Goal: Task Accomplishment & Management: Complete application form

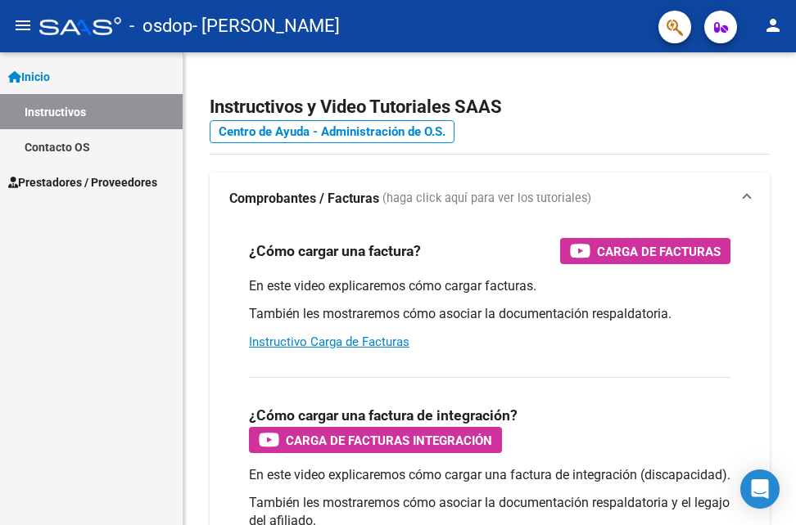
click at [126, 183] on span "Prestadores / Proveedores" at bounding box center [82, 183] width 149 height 18
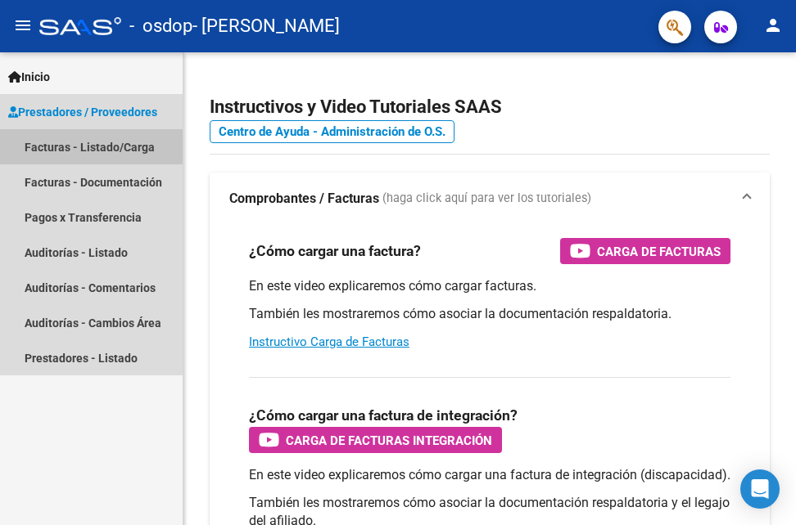
click at [127, 148] on link "Facturas - Listado/Carga" at bounding box center [91, 146] width 183 height 35
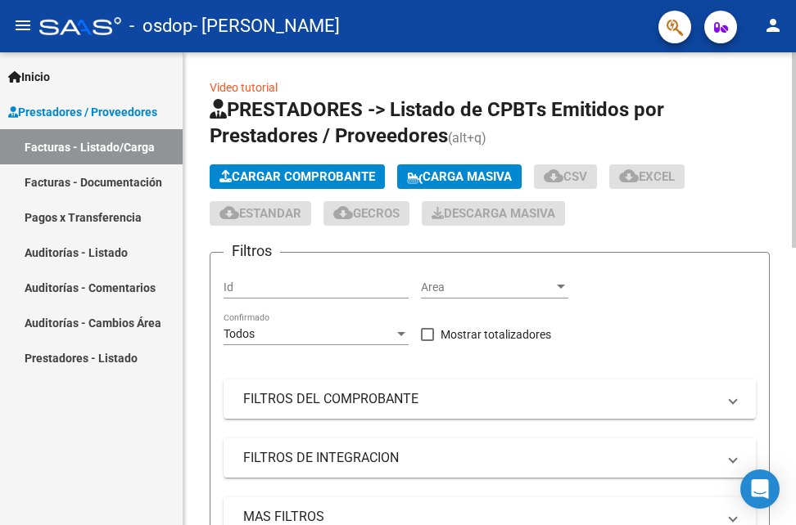
scroll to position [473, 0]
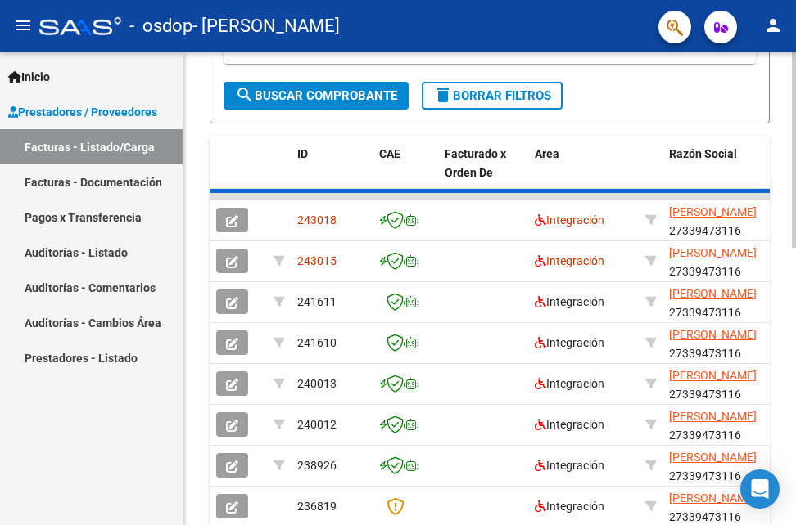
click at [792, 381] on div at bounding box center [794, 288] width 4 height 473
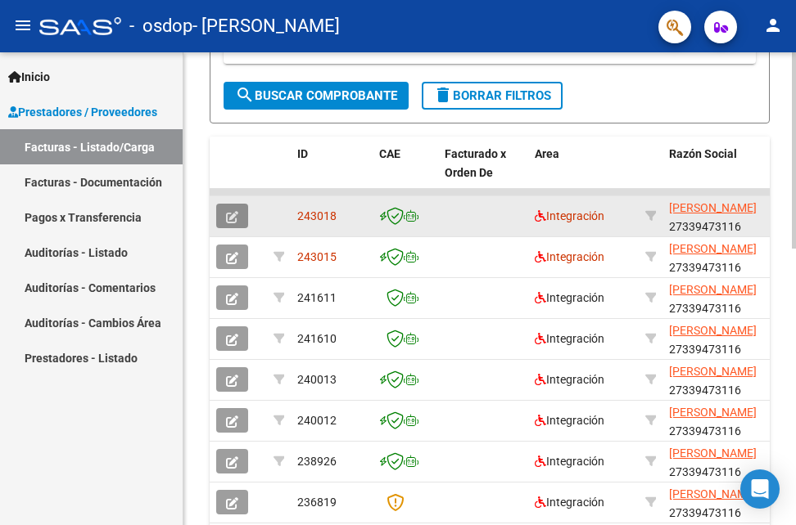
click at [235, 213] on icon "button" at bounding box center [232, 217] width 12 height 12
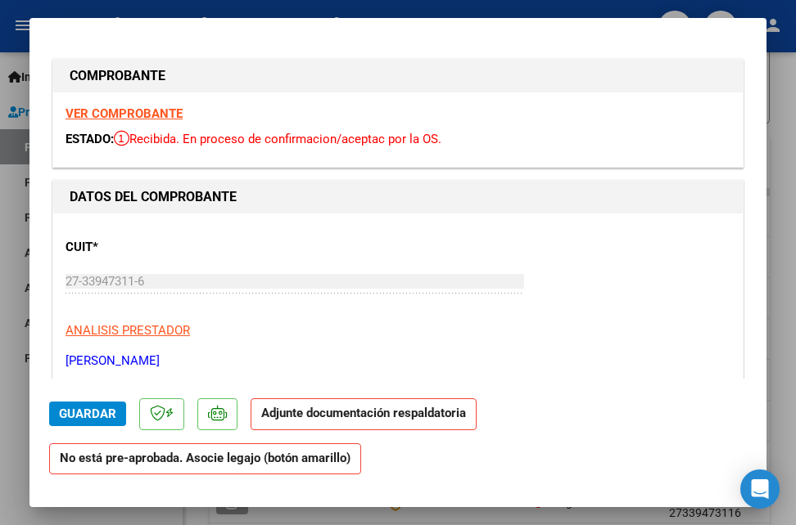
click at [141, 115] on strong "VER COMPROBANTE" at bounding box center [123, 113] width 117 height 15
click at [790, 157] on div at bounding box center [398, 262] width 796 height 525
type input "$ 0,00"
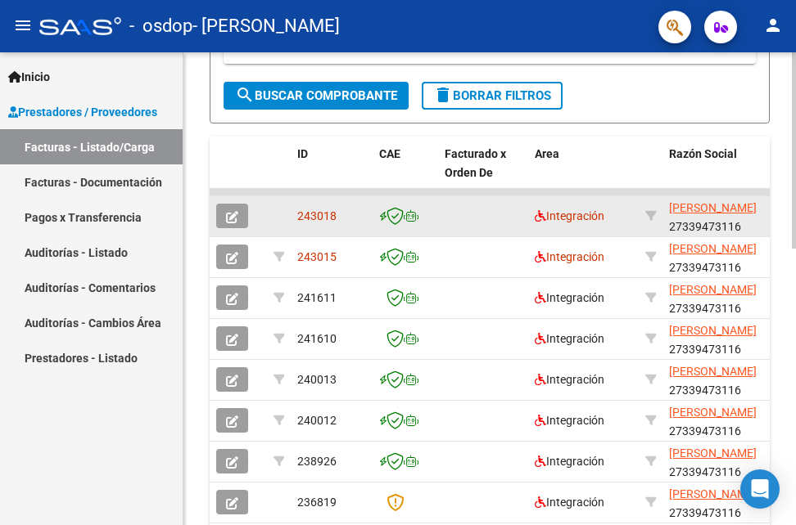
click at [483, 224] on datatable-body-cell at bounding box center [483, 216] width 90 height 40
click at [277, 217] on datatable-body-cell at bounding box center [279, 216] width 24 height 40
click at [278, 214] on datatable-body-cell at bounding box center [279, 216] width 24 height 40
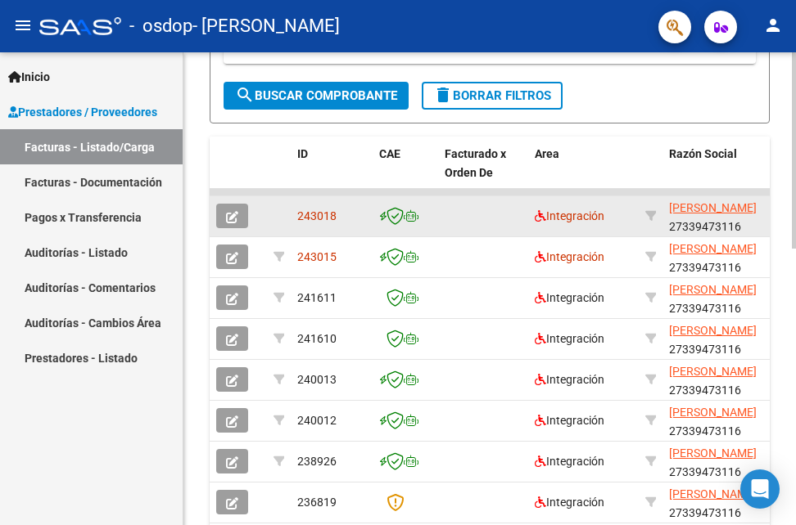
click at [498, 230] on datatable-body-cell at bounding box center [483, 216] width 90 height 40
drag, startPoint x: 624, startPoint y: 226, endPoint x: 453, endPoint y: 213, distance: 170.8
click at [453, 213] on datatable-body-cell at bounding box center [483, 216] width 90 height 40
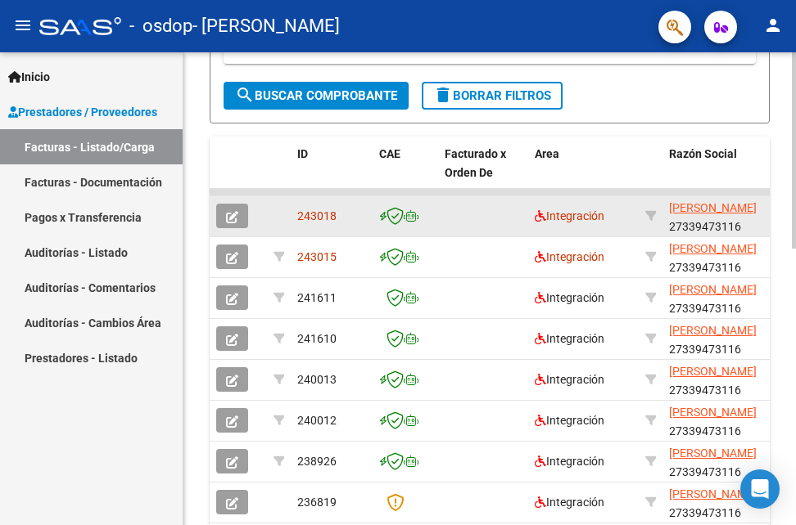
drag, startPoint x: 453, startPoint y: 213, endPoint x: 407, endPoint y: 227, distance: 48.7
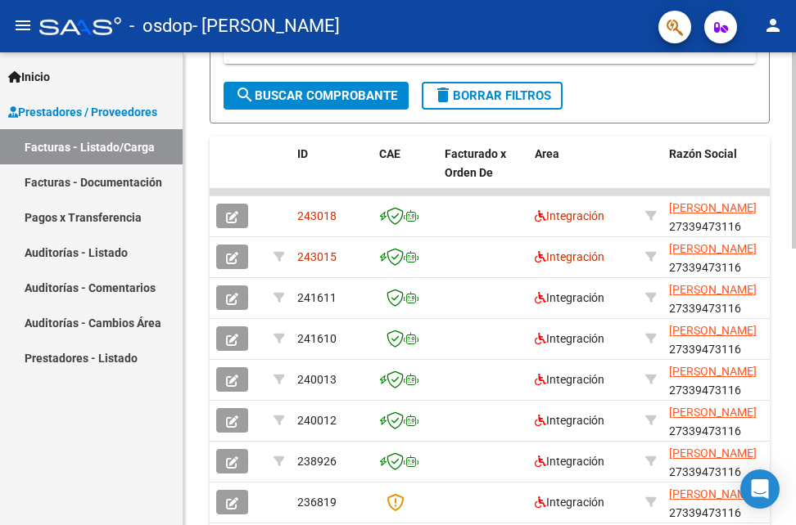
scroll to position [0, 0]
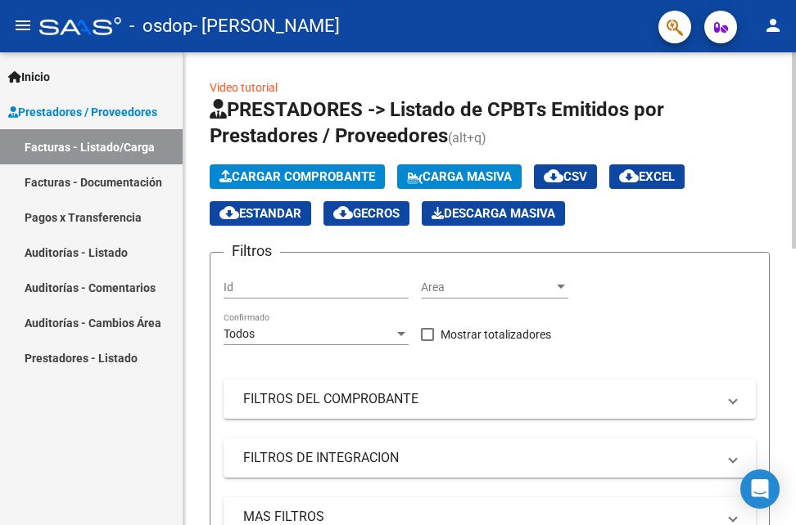
click at [793, 151] on div at bounding box center [794, 288] width 4 height 473
drag, startPoint x: 340, startPoint y: 162, endPoint x: 339, endPoint y: 177, distance: 14.8
click at [339, 177] on app-list-header "PRESTADORES -> Listado de CPBTs Emitidos por Prestadores / Proveedores (alt+q) …" at bounding box center [490, 347] width 560 height 500
click at [339, 177] on span "Cargar Comprobante" at bounding box center [297, 176] width 156 height 15
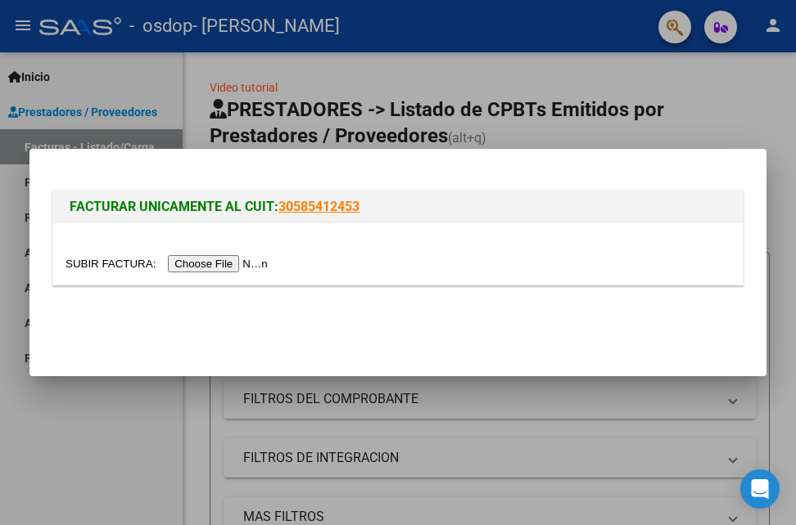
click at [237, 261] on input "file" at bounding box center [168, 263] width 207 height 17
click at [214, 264] on input "file" at bounding box center [168, 263] width 207 height 17
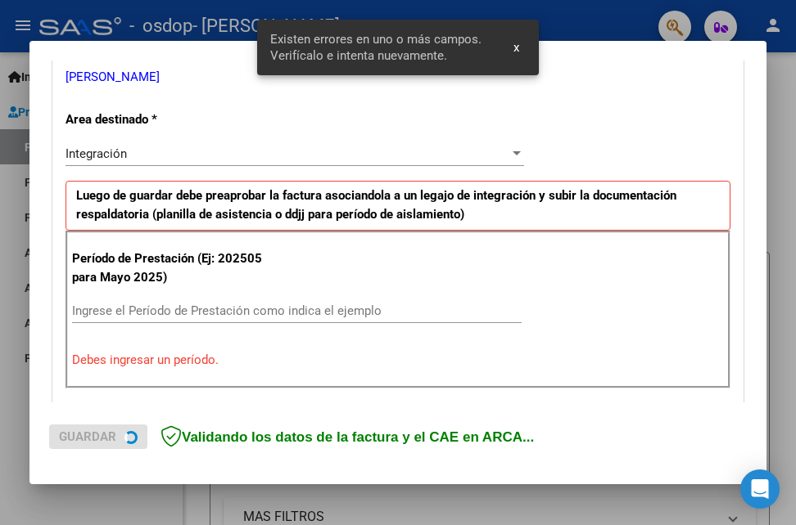
scroll to position [399, 0]
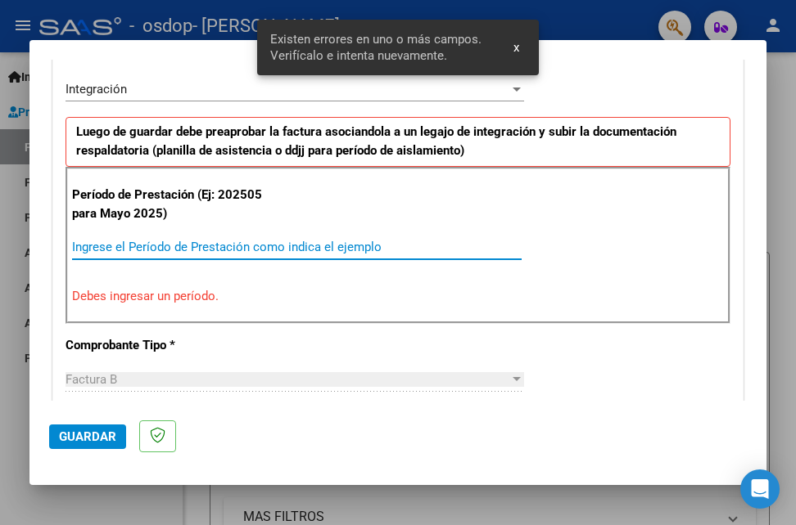
click at [269, 252] on input "Ingrese el Período de Prestación como indica el ejemplo" at bounding box center [296, 247] width 449 height 15
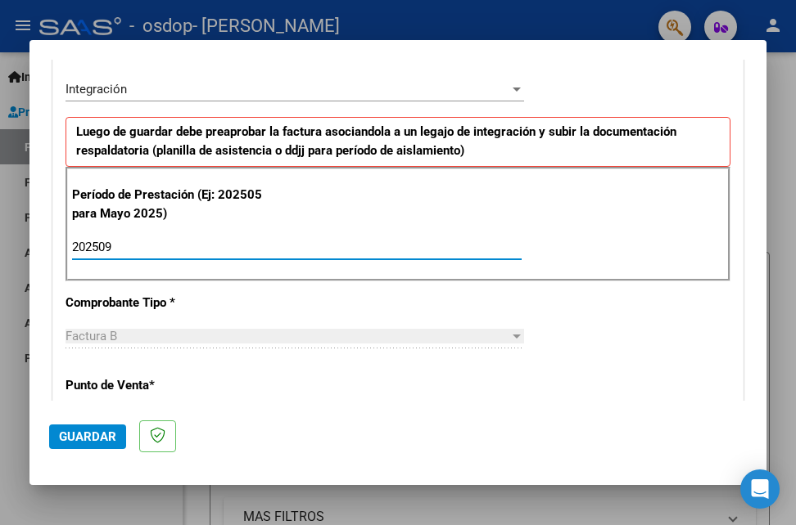
type input "202509"
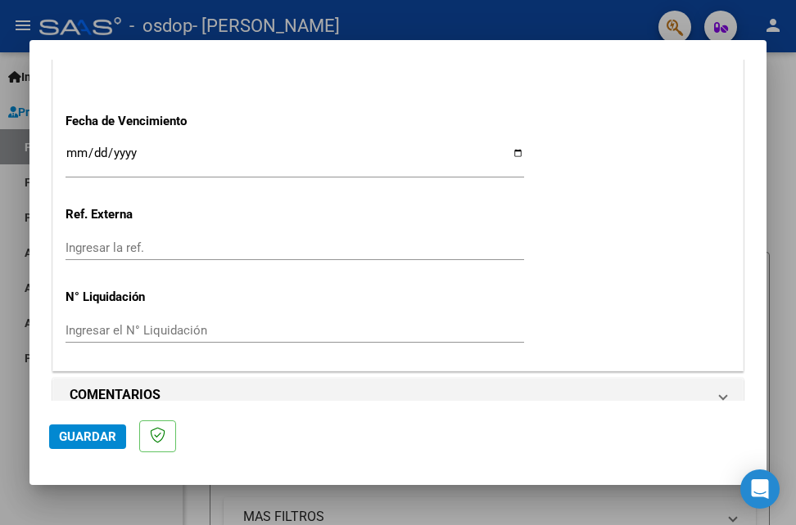
scroll to position [1149, 0]
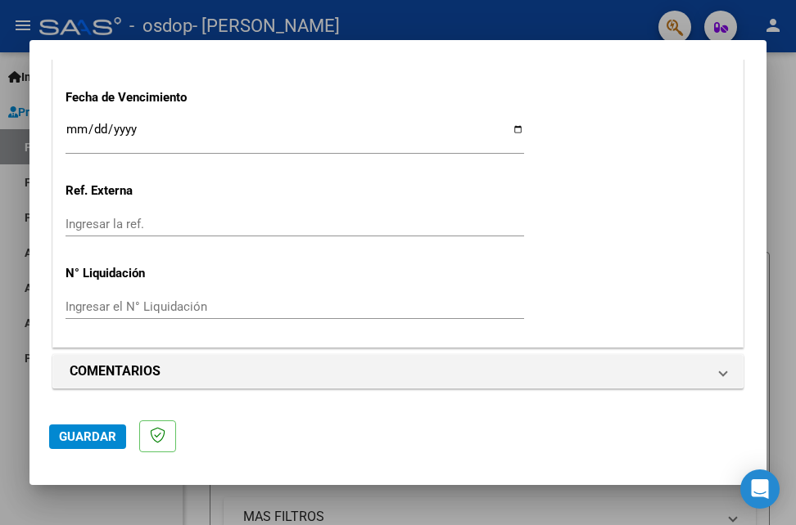
click at [101, 435] on span "Guardar" at bounding box center [87, 437] width 57 height 15
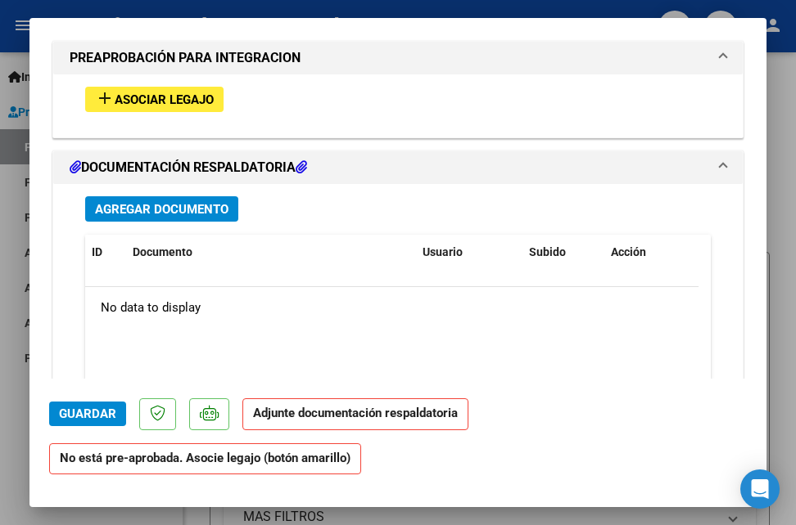
scroll to position [1463, 0]
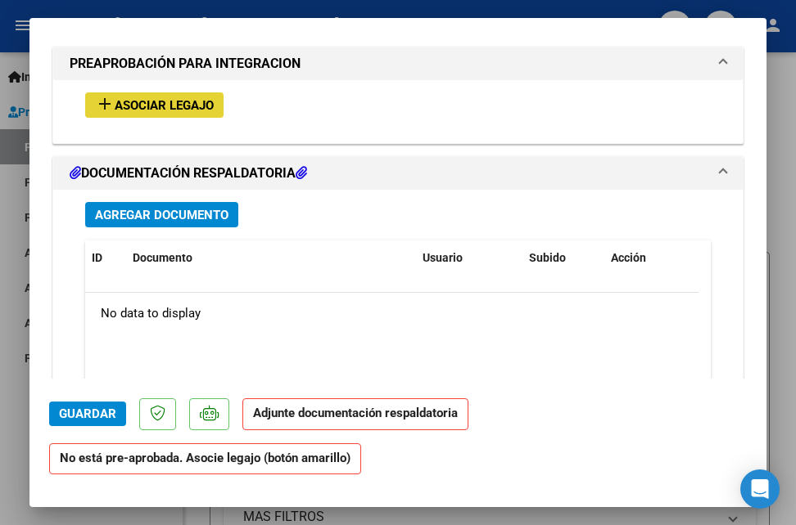
click at [181, 109] on span "Asociar Legajo" at bounding box center [164, 105] width 99 height 15
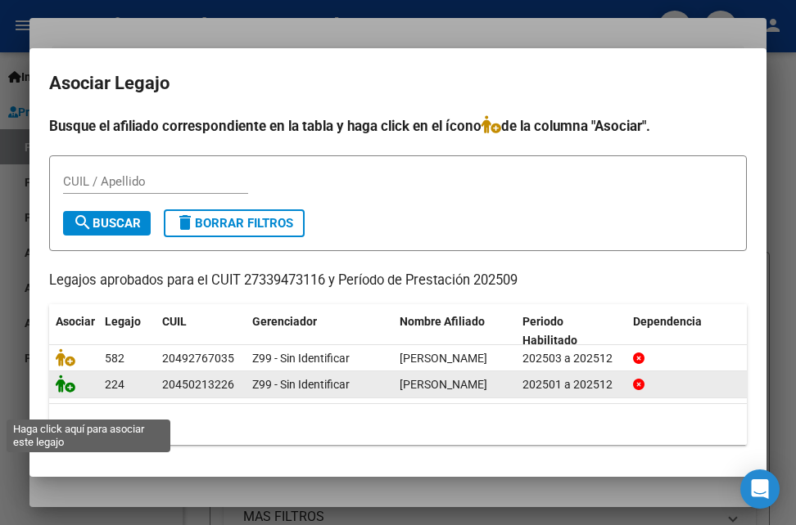
click at [64, 393] on icon at bounding box center [66, 384] width 20 height 18
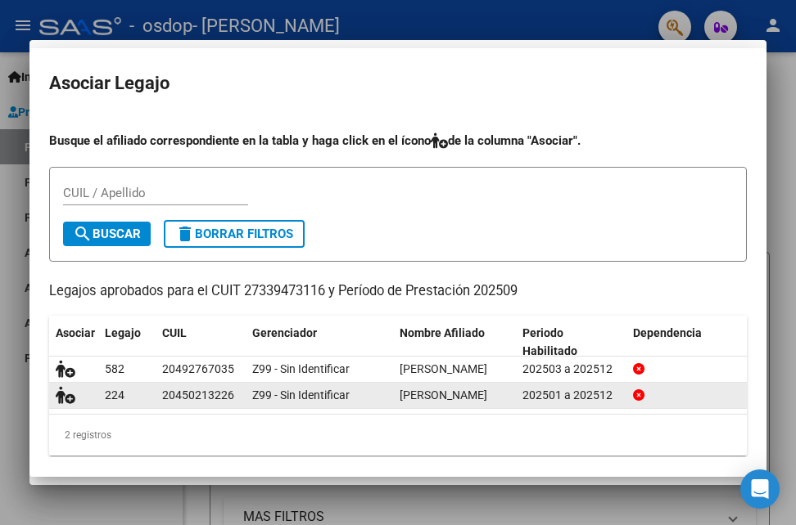
scroll to position [1505, 0]
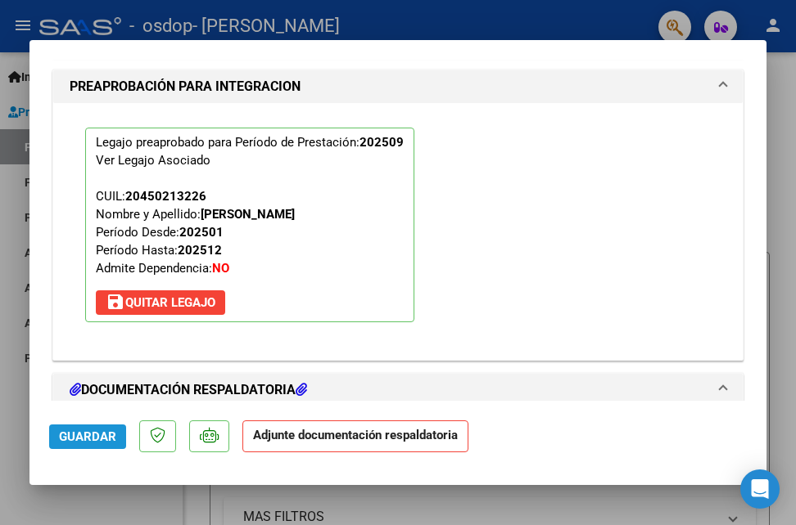
click at [90, 436] on span "Guardar" at bounding box center [87, 437] width 57 height 15
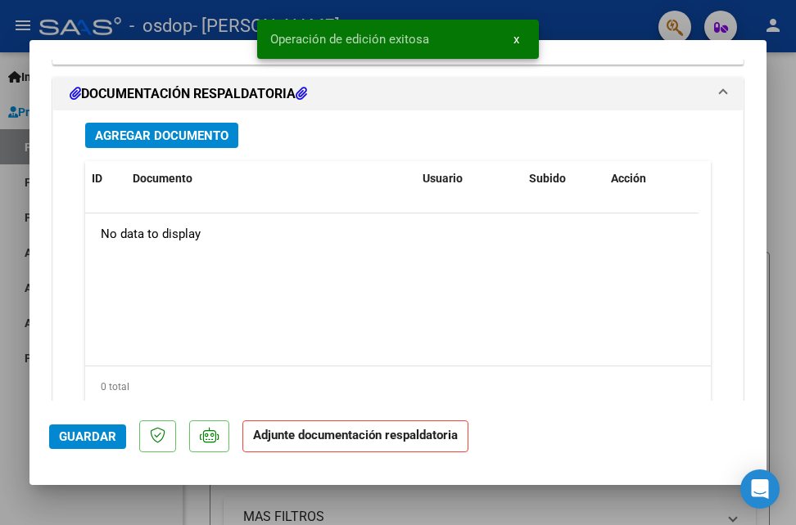
scroll to position [1804, 0]
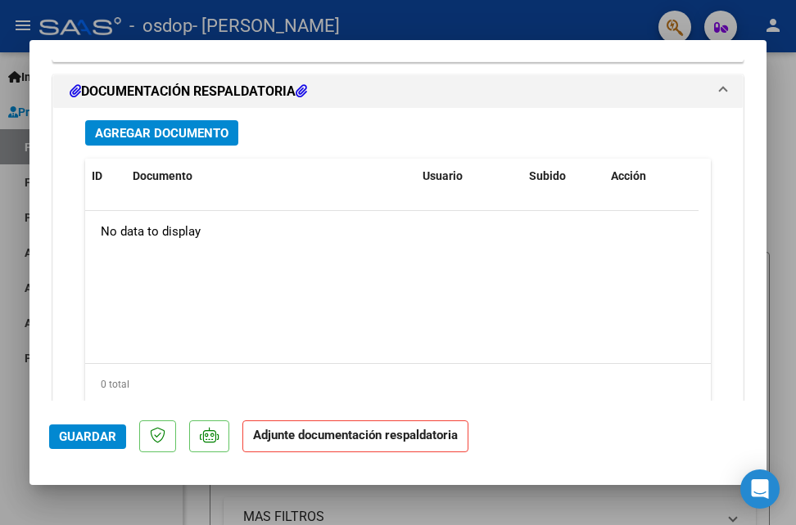
click at [205, 132] on span "Agregar Documento" at bounding box center [161, 133] width 133 height 15
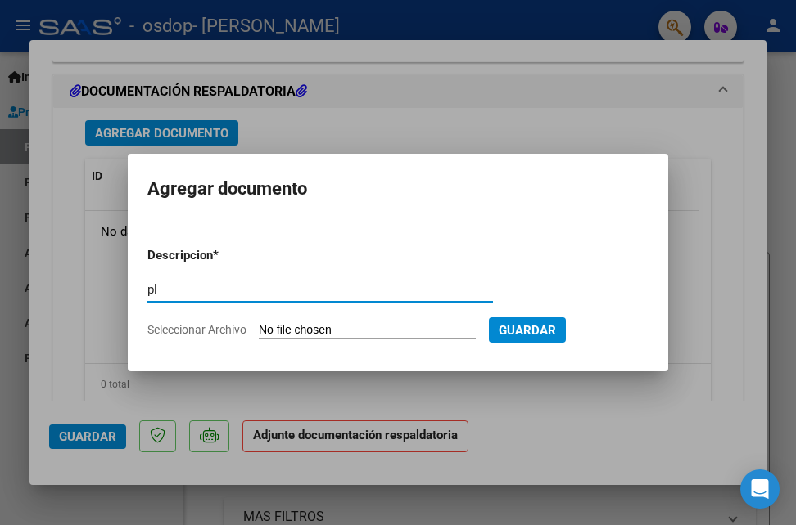
type input "p"
type input "planilla de asistencia mes de septiembre- [PERSON_NAME]"
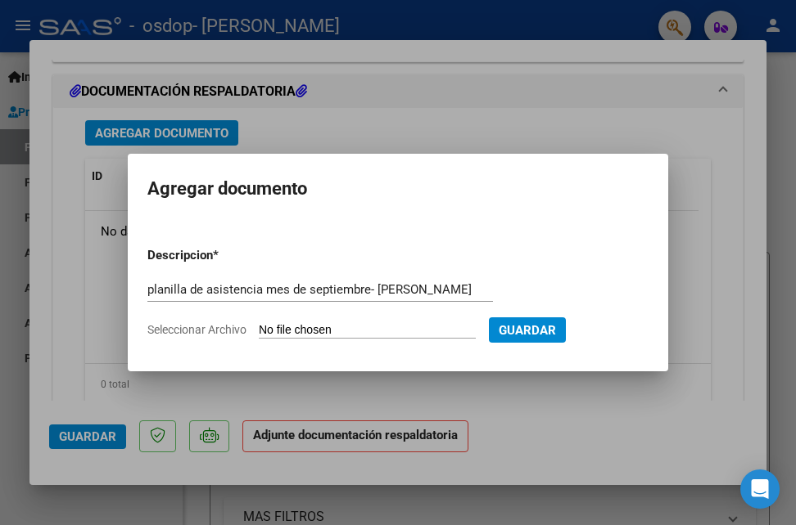
click at [217, 327] on span "Seleccionar Archivo" at bounding box center [196, 329] width 99 height 13
click at [259, 327] on input "Seleccionar Archivo" at bounding box center [367, 331] width 217 height 16
type input "C:\fakepath\PhotoScanner_0310102456.pdf"
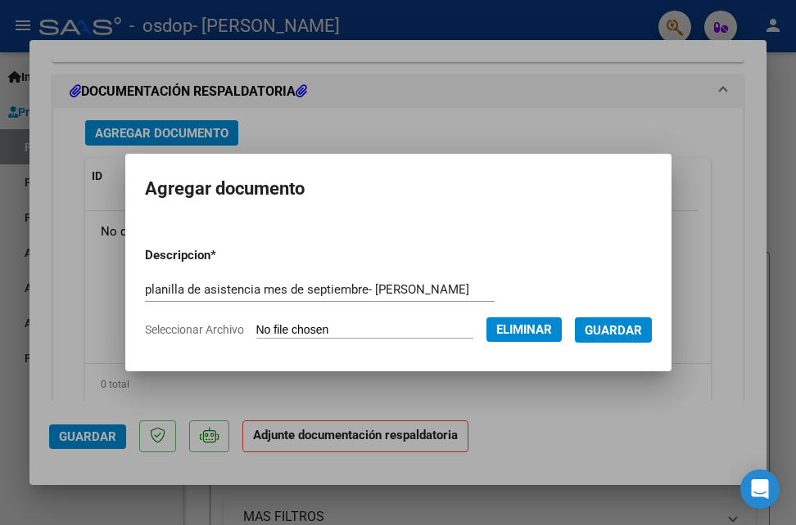
click at [642, 325] on span "Guardar" at bounding box center [612, 330] width 57 height 15
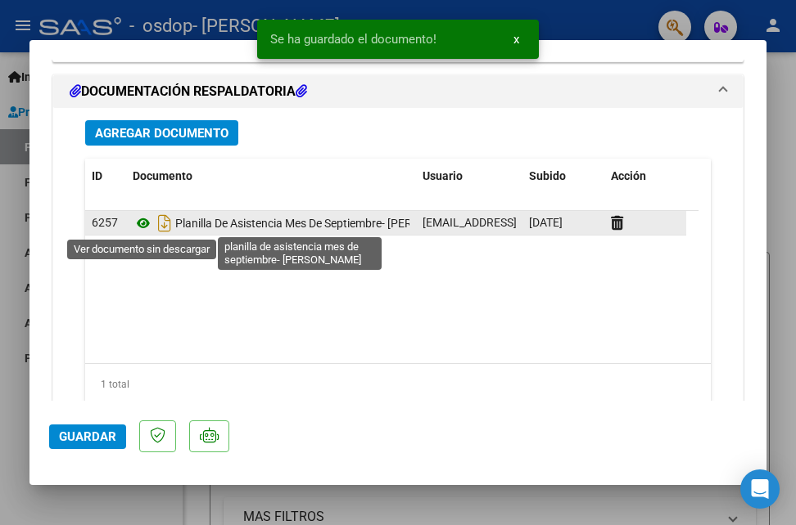
click at [147, 221] on icon at bounding box center [143, 224] width 21 height 20
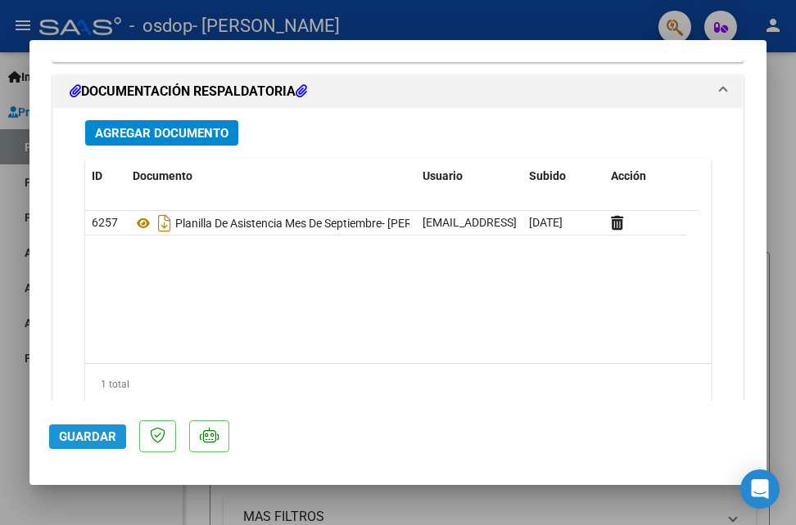
click at [94, 440] on span "Guardar" at bounding box center [87, 437] width 57 height 15
click at [92, 435] on span "Guardar" at bounding box center [87, 437] width 57 height 15
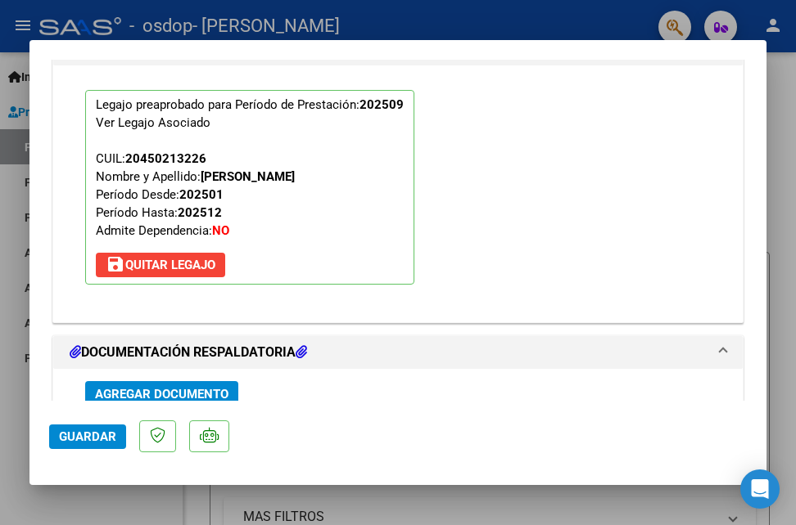
scroll to position [1549, 0]
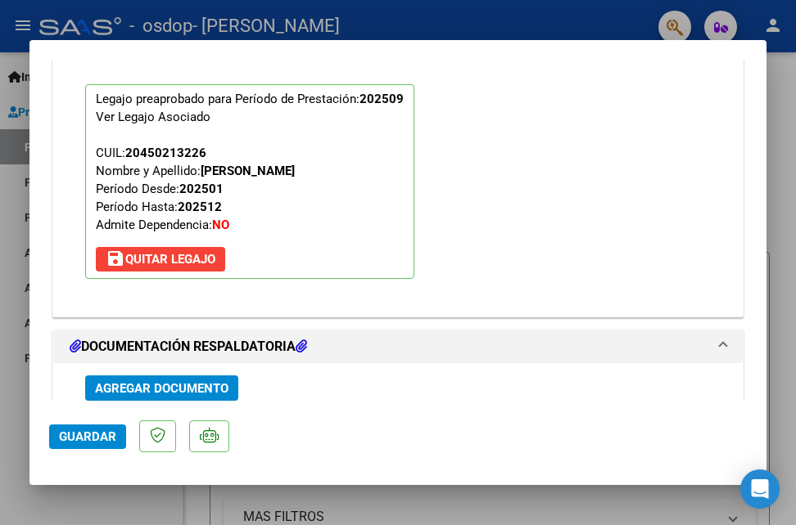
click at [301, 504] on div at bounding box center [398, 262] width 796 height 525
type input "$ 0,00"
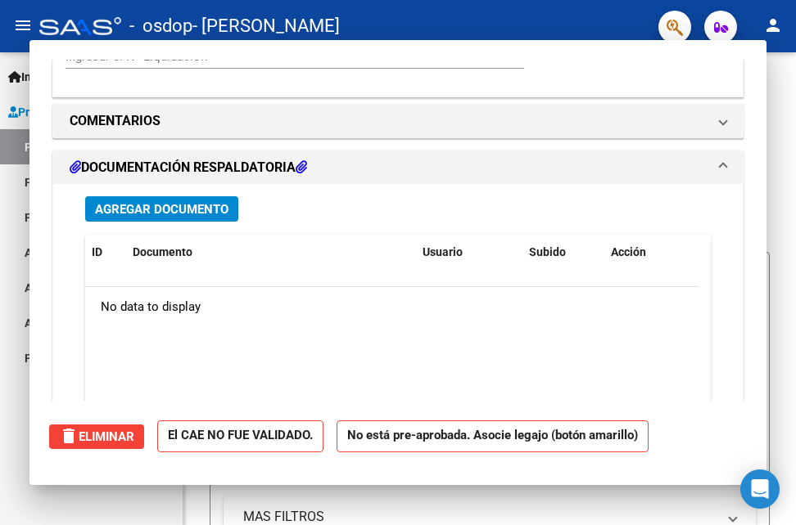
scroll to position [1369, 0]
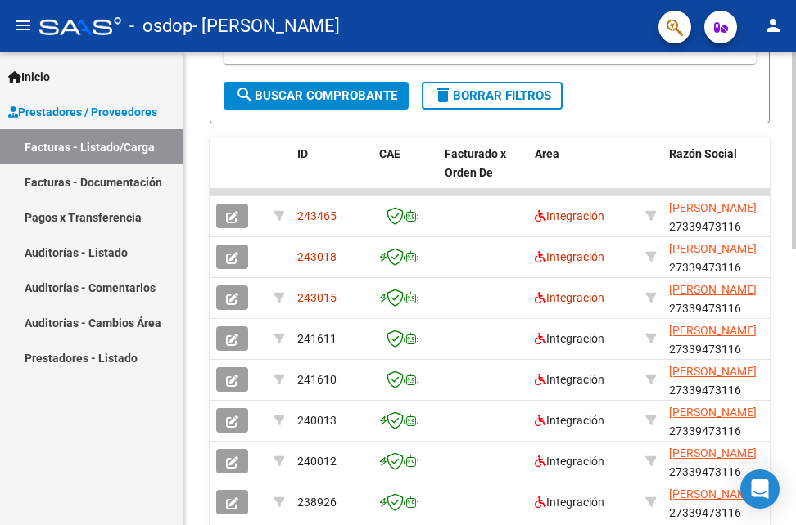
click at [794, 271] on div at bounding box center [794, 288] width 4 height 473
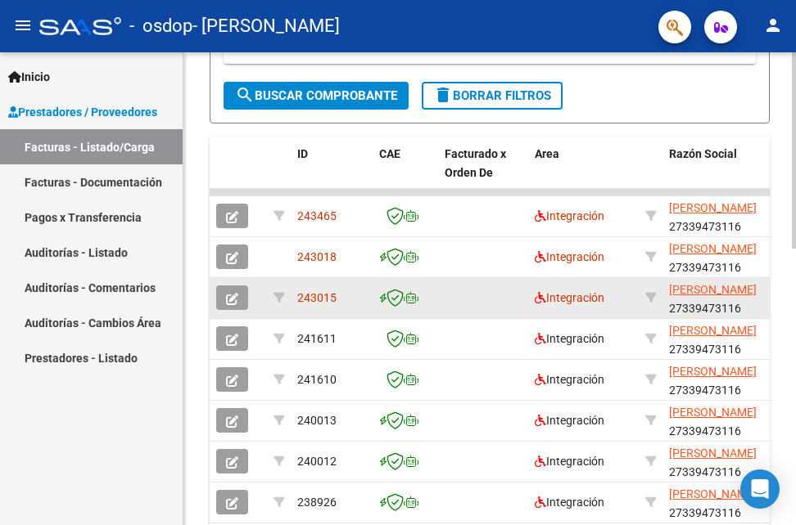
click at [454, 297] on datatable-body-cell at bounding box center [483, 298] width 90 height 40
click at [454, 304] on datatable-body-cell at bounding box center [483, 298] width 90 height 40
click at [318, 317] on datatable-body-cell "243015" at bounding box center [332, 298] width 82 height 40
click at [319, 307] on div "243015" at bounding box center [331, 298] width 69 height 19
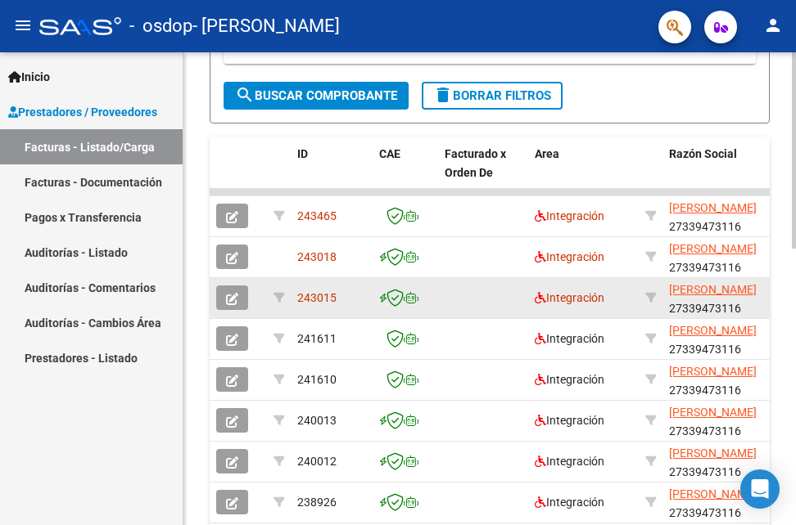
click at [330, 291] on span "243015" at bounding box center [316, 297] width 39 height 13
click at [469, 310] on datatable-body-cell at bounding box center [483, 298] width 90 height 40
click at [566, 296] on span "Integración" at bounding box center [569, 297] width 70 height 13
click at [238, 300] on button "button" at bounding box center [232, 298] width 32 height 25
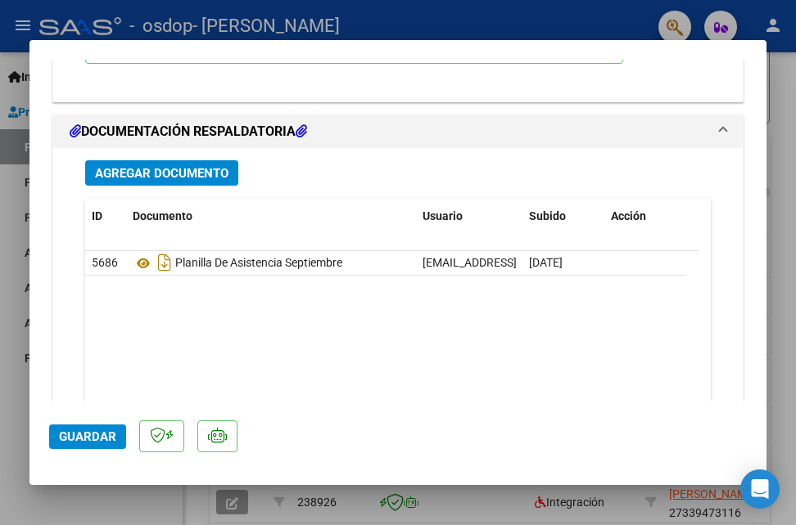
scroll to position [1788, 0]
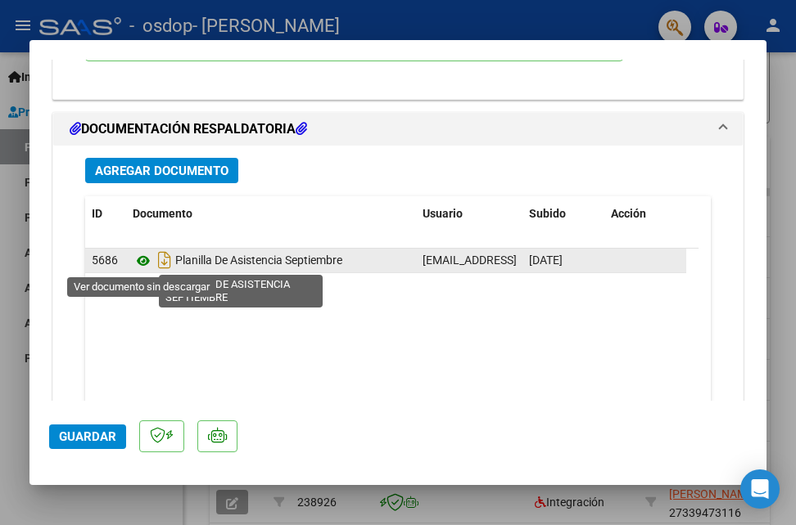
click at [140, 265] on icon at bounding box center [143, 261] width 21 height 20
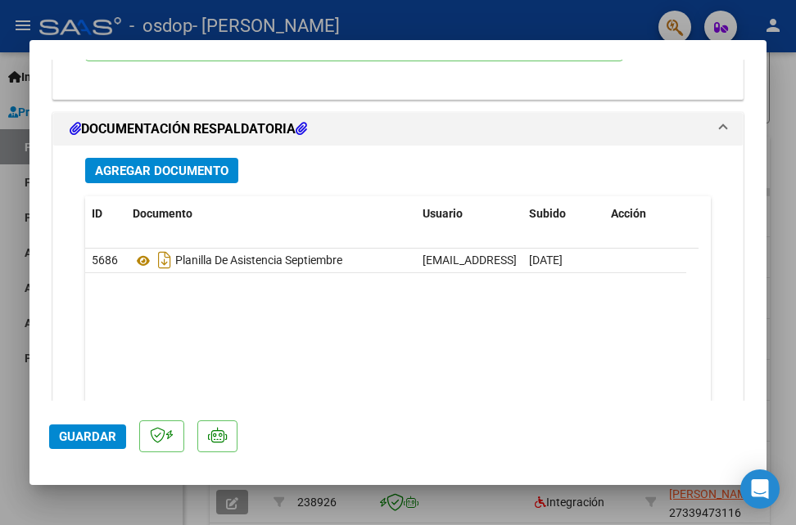
click at [129, 507] on div at bounding box center [398, 262] width 796 height 525
type input "$ 0,00"
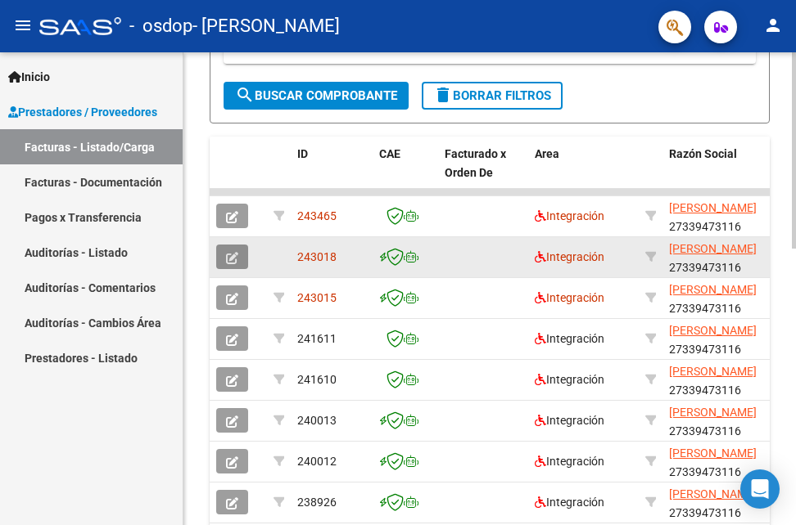
click at [235, 264] on icon "button" at bounding box center [232, 258] width 12 height 12
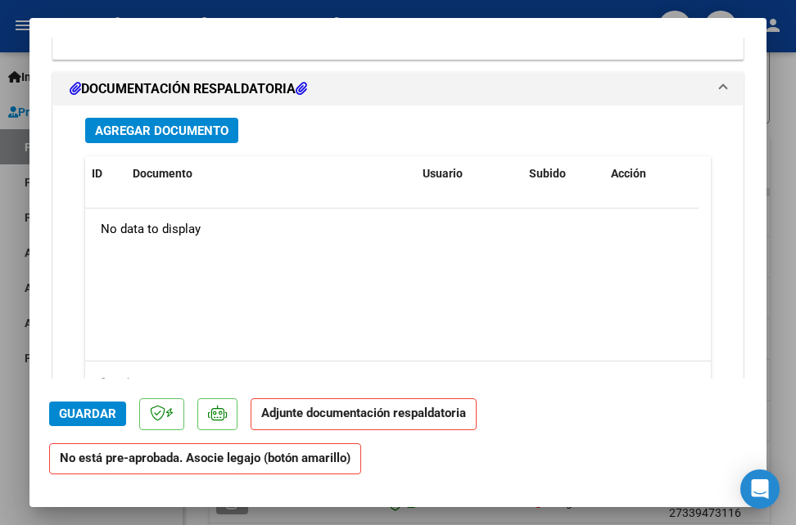
scroll to position [1490, 0]
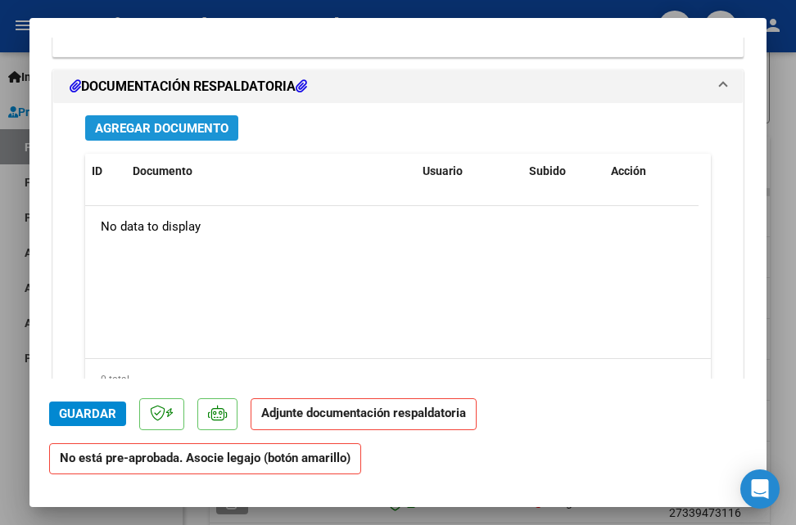
click at [174, 129] on span "Agregar Documento" at bounding box center [161, 128] width 133 height 15
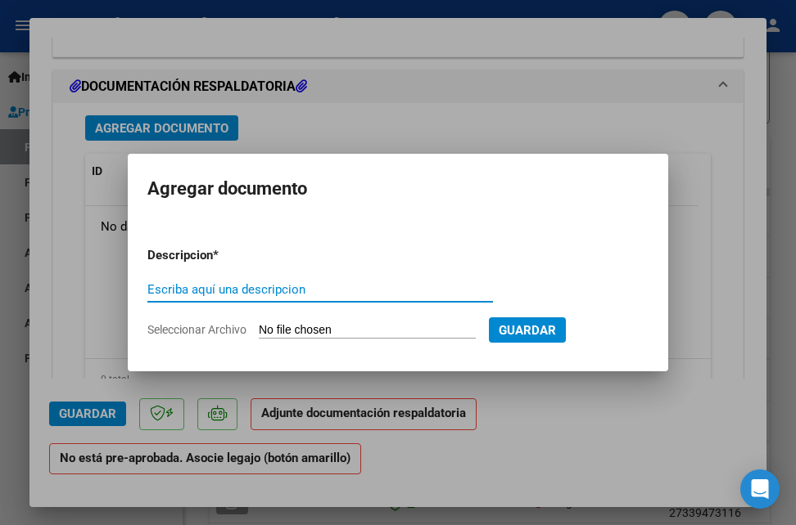
click at [293, 292] on input "Escriba aquí una descripcion" at bounding box center [319, 289] width 345 height 15
type input "a"
type input "dar de baja carga de factura por error en el monto"
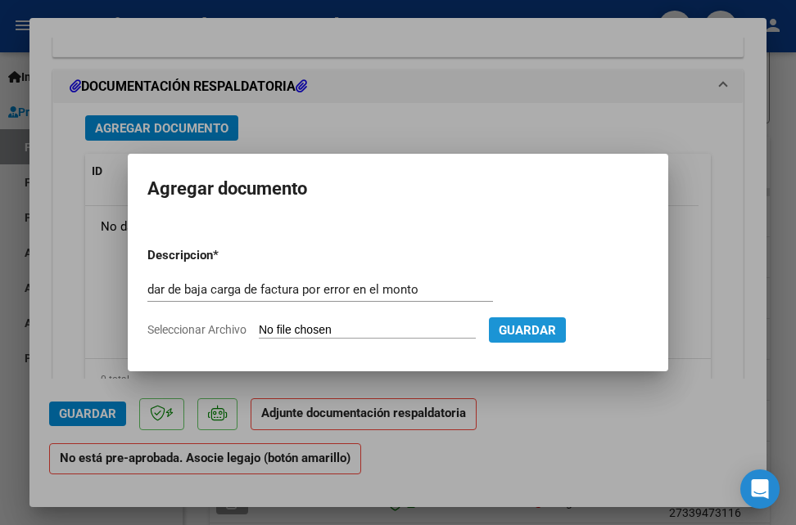
click at [556, 325] on span "Guardar" at bounding box center [526, 330] width 57 height 15
click at [556, 327] on span "Guardar" at bounding box center [526, 330] width 57 height 15
click at [569, 395] on div at bounding box center [398, 262] width 796 height 525
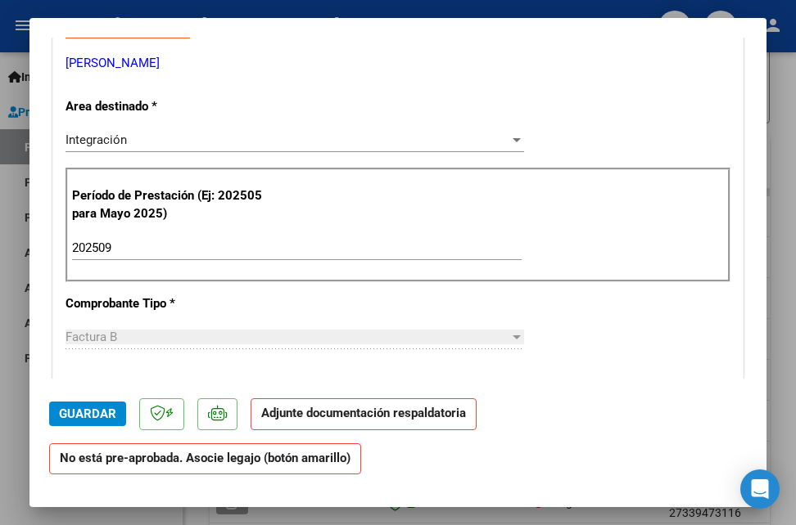
scroll to position [0, 0]
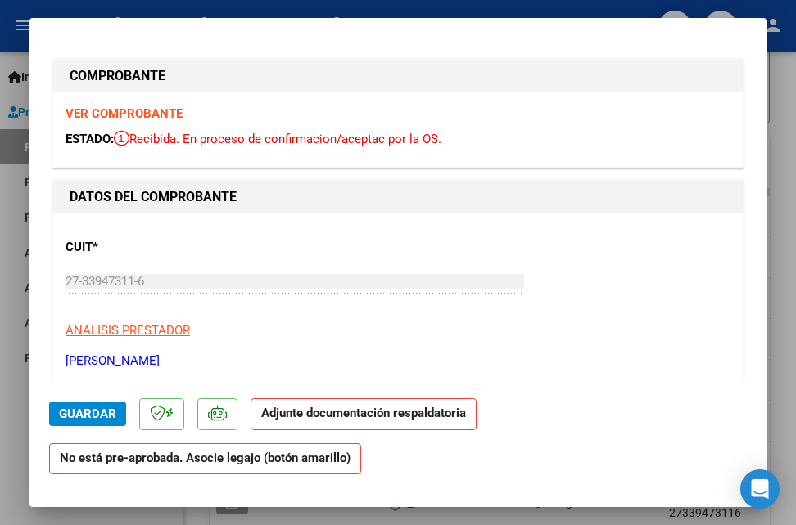
click at [124, 112] on strong "VER COMPROBANTE" at bounding box center [123, 113] width 117 height 15
click at [259, 147] on div "ESTADO: Recibida. En proceso de confirmacion/aceptac por la OS." at bounding box center [397, 139] width 665 height 19
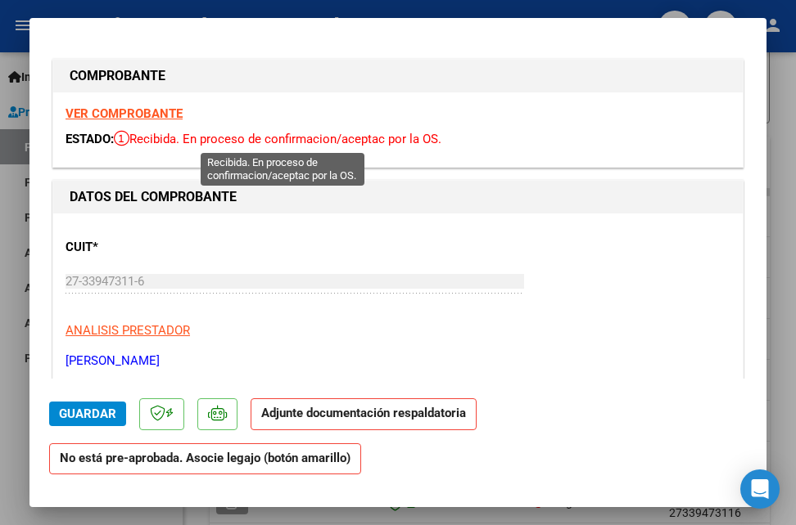
click at [260, 139] on span "Recibida. En proceso de confirmacion/aceptac por la OS." at bounding box center [277, 139] width 327 height 15
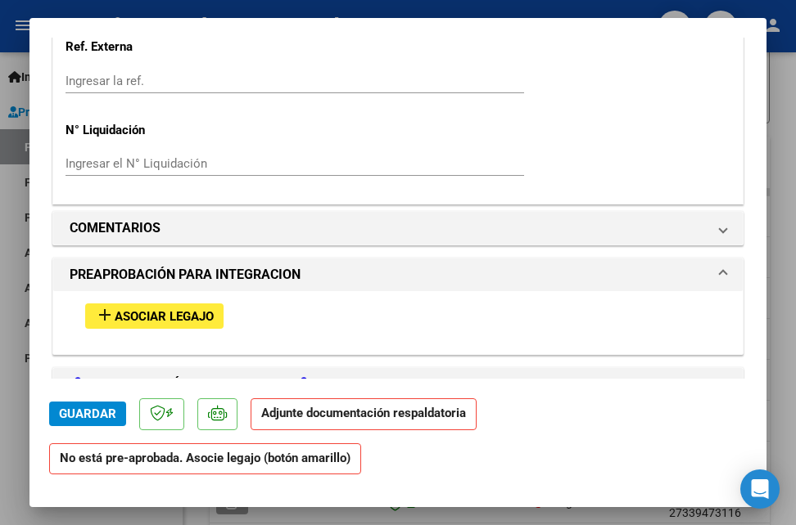
scroll to position [1490, 0]
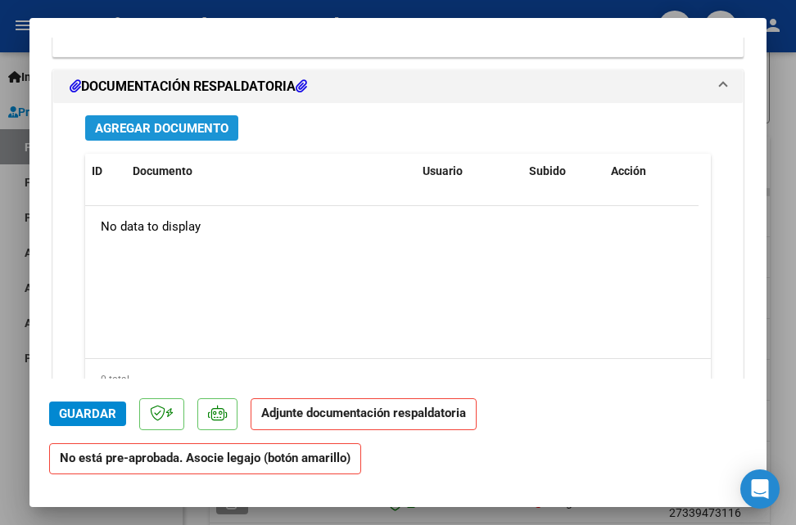
click at [200, 134] on span "Agregar Documento" at bounding box center [161, 128] width 133 height 15
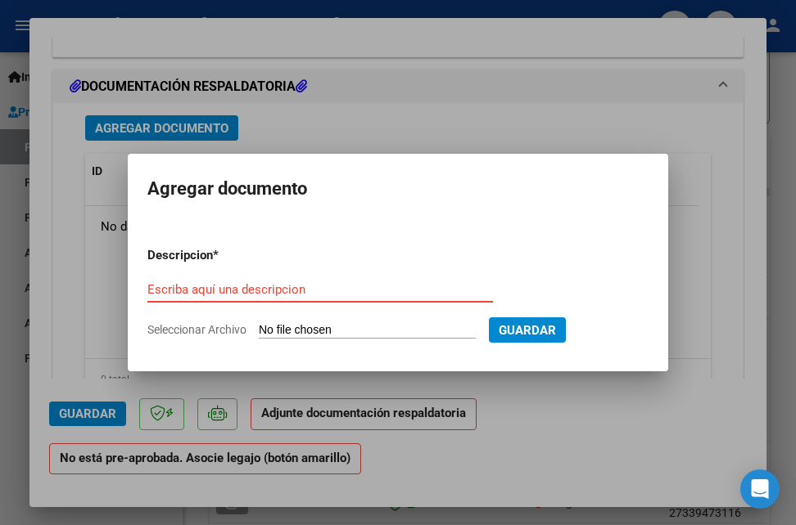
click at [325, 124] on div at bounding box center [398, 262] width 796 height 525
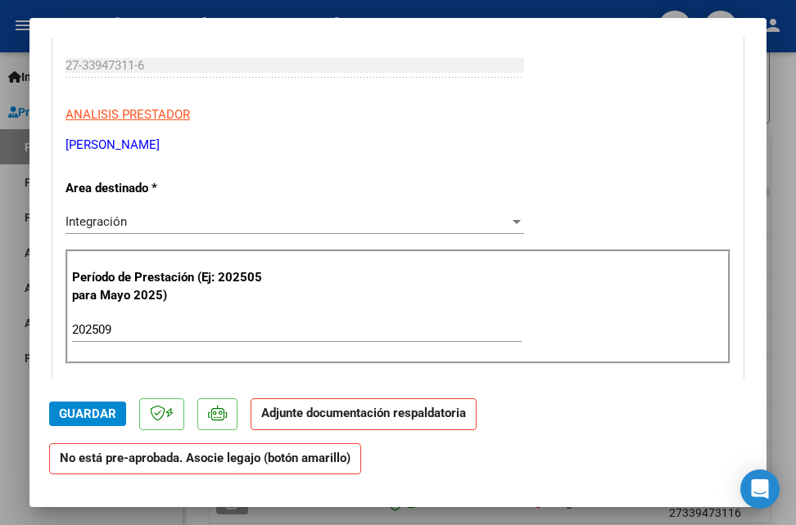
scroll to position [0, 0]
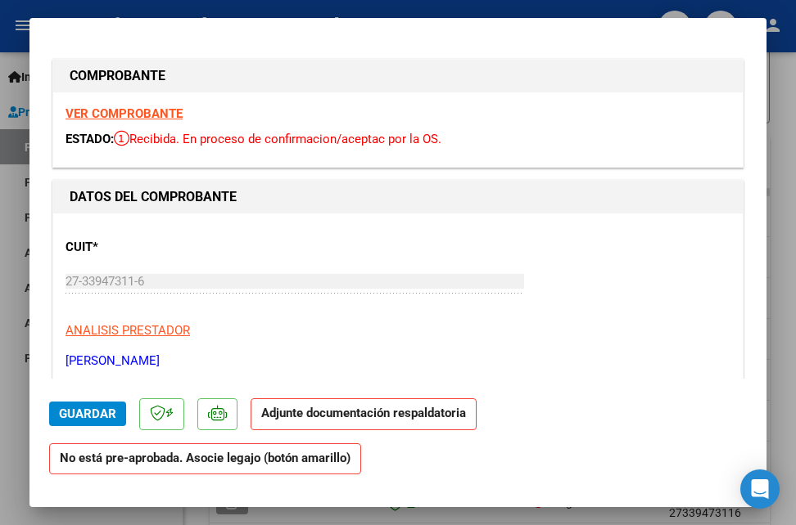
click at [142, 111] on strong "VER COMPROBANTE" at bounding box center [123, 113] width 117 height 15
click at [788, 346] on div at bounding box center [398, 262] width 796 height 525
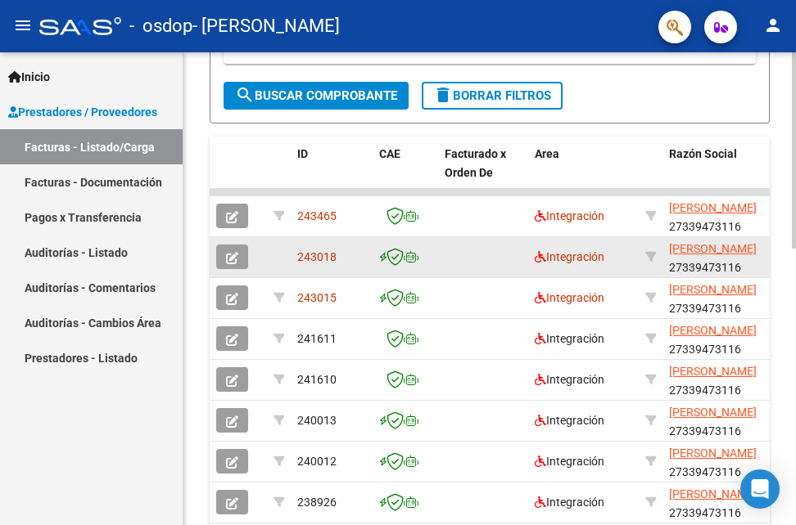
click at [489, 268] on datatable-body-cell at bounding box center [483, 257] width 90 height 40
click at [463, 250] on datatable-body-cell at bounding box center [483, 257] width 90 height 40
click at [236, 252] on icon "button" at bounding box center [232, 258] width 12 height 12
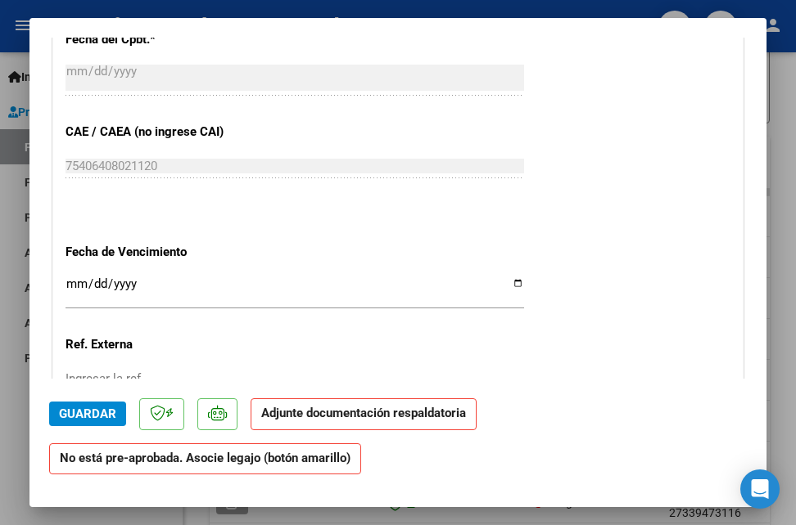
scroll to position [596, 0]
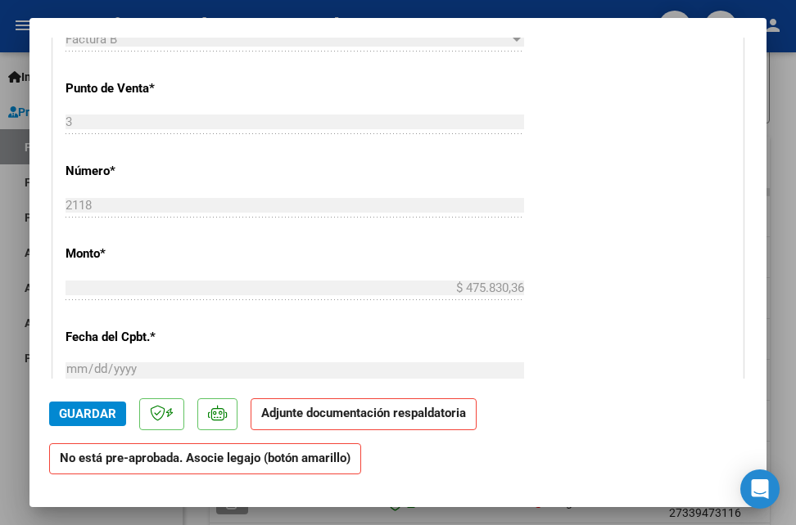
click at [787, 322] on div at bounding box center [398, 262] width 796 height 525
type input "$ 0,00"
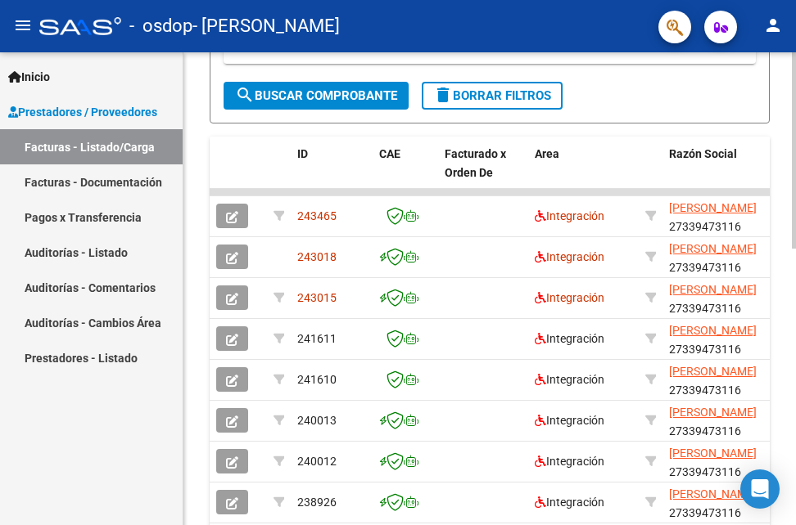
scroll to position [0, 0]
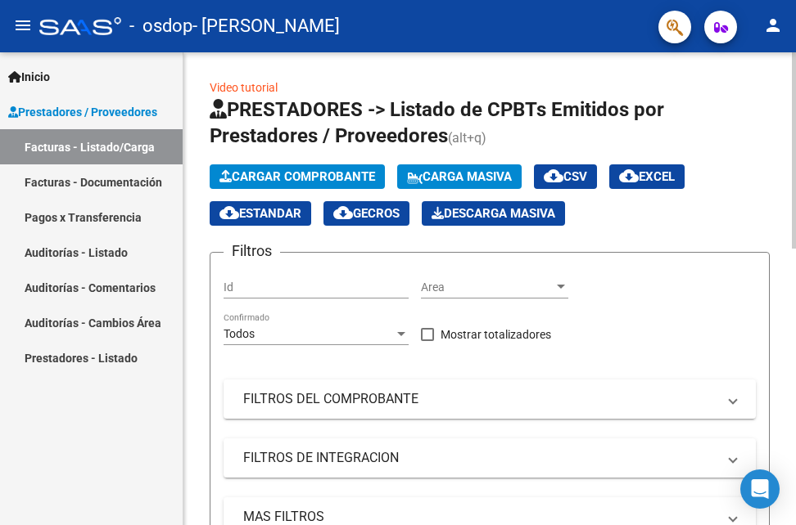
click at [792, 154] on div at bounding box center [794, 288] width 4 height 473
click at [587, 498] on mat-expansion-panel-header "MAS FILTROS" at bounding box center [489, 517] width 532 height 39
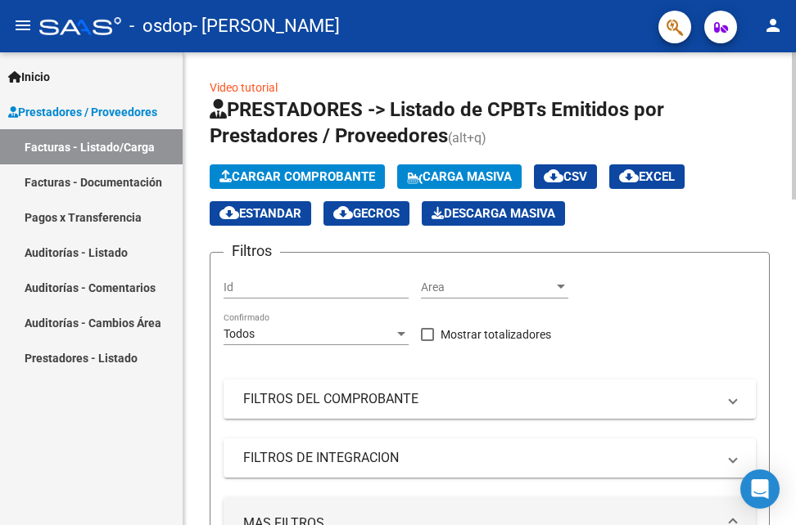
scroll to position [473, 0]
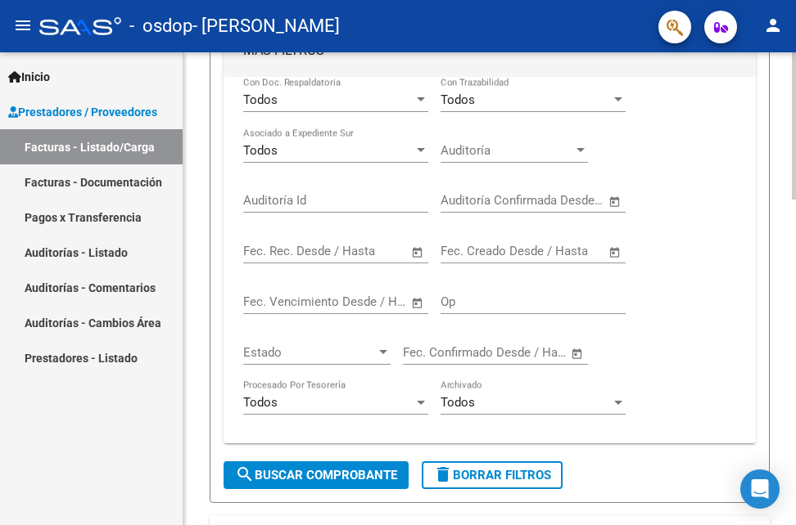
click at [795, 411] on div at bounding box center [794, 288] width 4 height 473
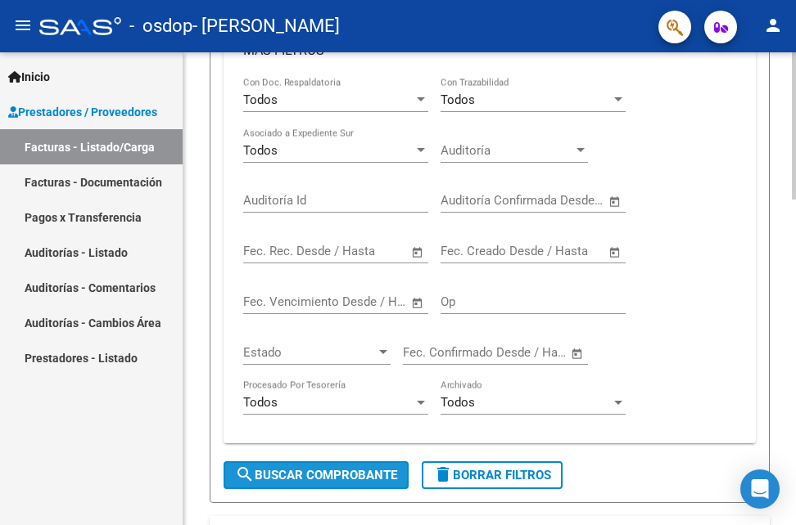
click at [377, 476] on span "search Buscar Comprobante" at bounding box center [316, 475] width 162 height 15
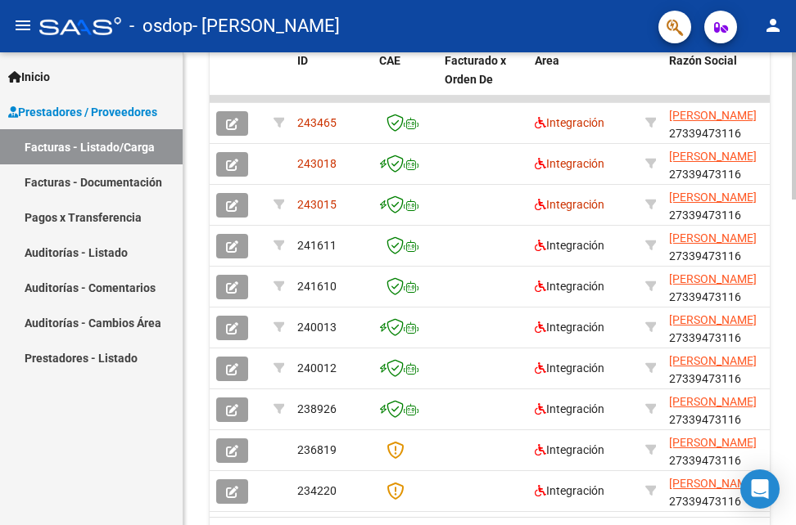
click at [793, 451] on div at bounding box center [794, 288] width 4 height 473
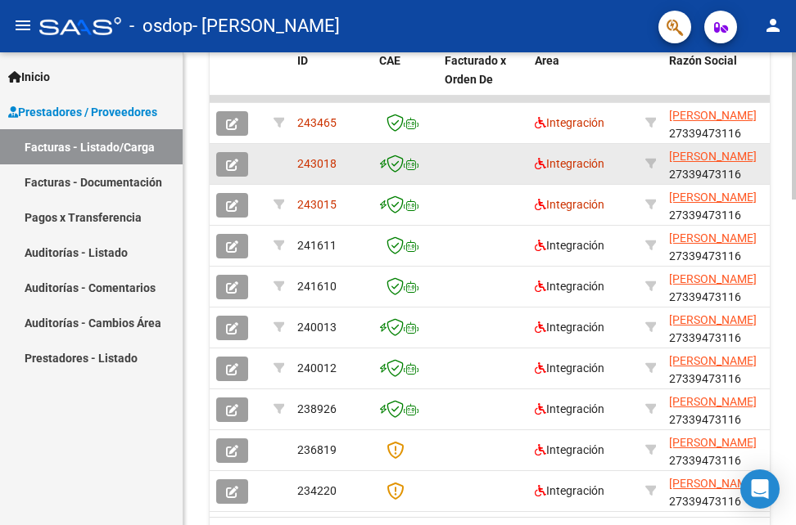
click at [619, 174] on datatable-body-cell "Integración" at bounding box center [583, 164] width 110 height 40
click at [241, 157] on button "button" at bounding box center [232, 164] width 32 height 25
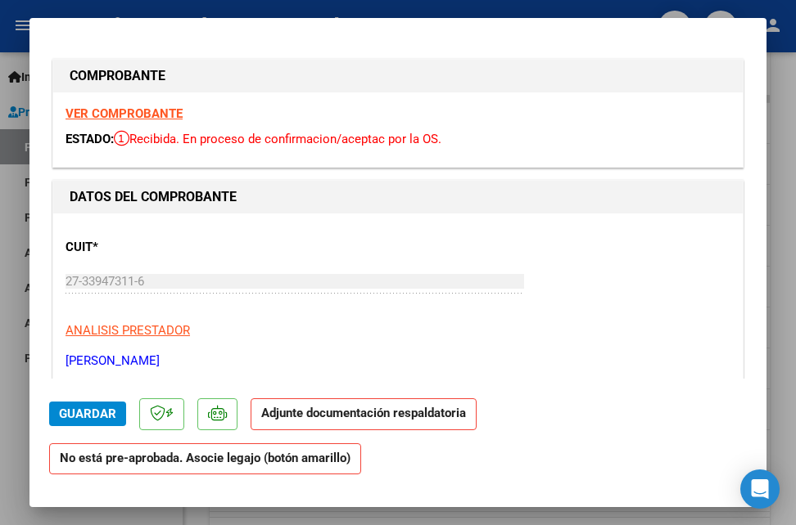
click at [135, 259] on div "CUIT * 27-33947311-6 Ingresar CUIT ANALISIS PRESTADOR [PERSON_NAME] [PERSON_NAM…" at bounding box center [397, 298] width 665 height 144
click at [125, 117] on strong "VER COMPROBANTE" at bounding box center [123, 113] width 117 height 15
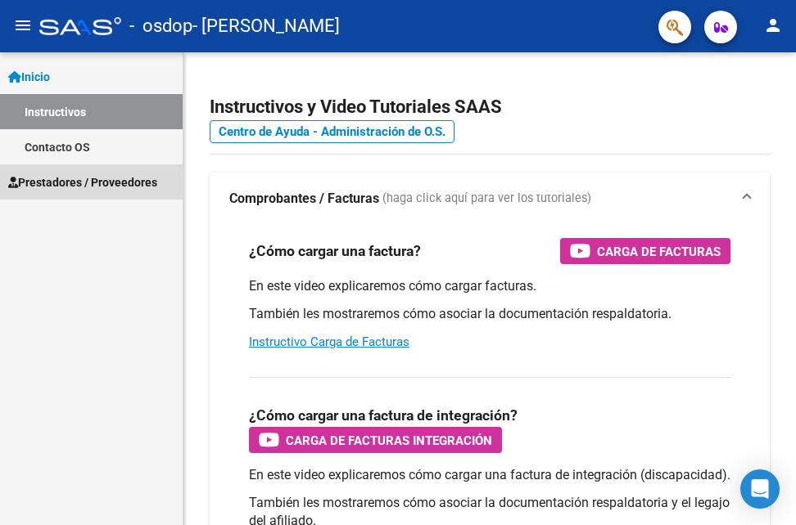
click at [59, 188] on span "Prestadores / Proveedores" at bounding box center [82, 183] width 149 height 18
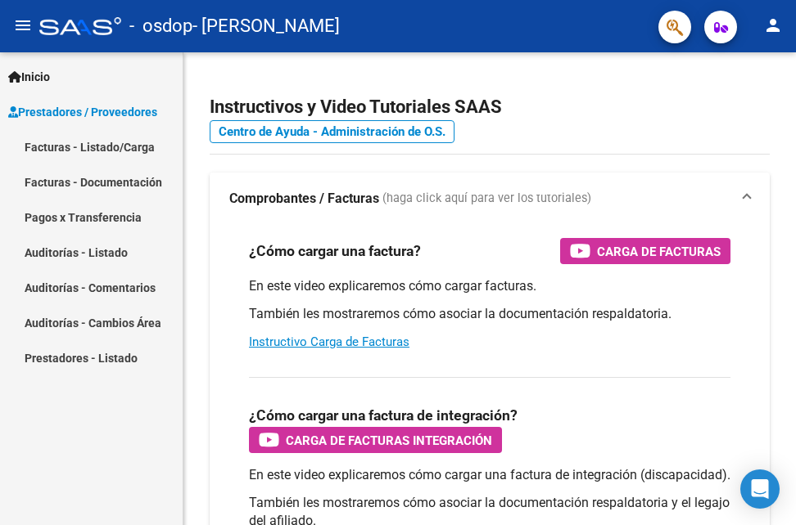
click at [115, 153] on link "Facturas - Listado/Carga" at bounding box center [91, 146] width 183 height 35
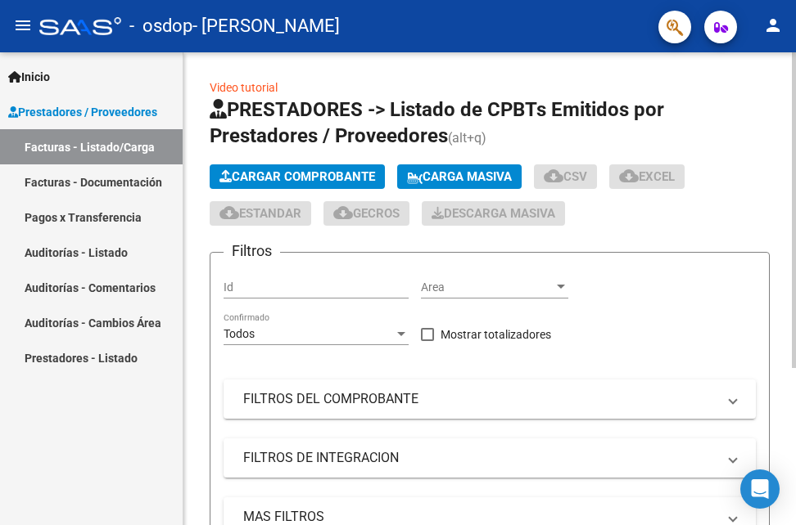
click at [790, 416] on div "Video tutorial PRESTADORES -> Listado de CPBTs Emitidos por Prestadores / Prove…" at bounding box center [489, 406] width 612 height 708
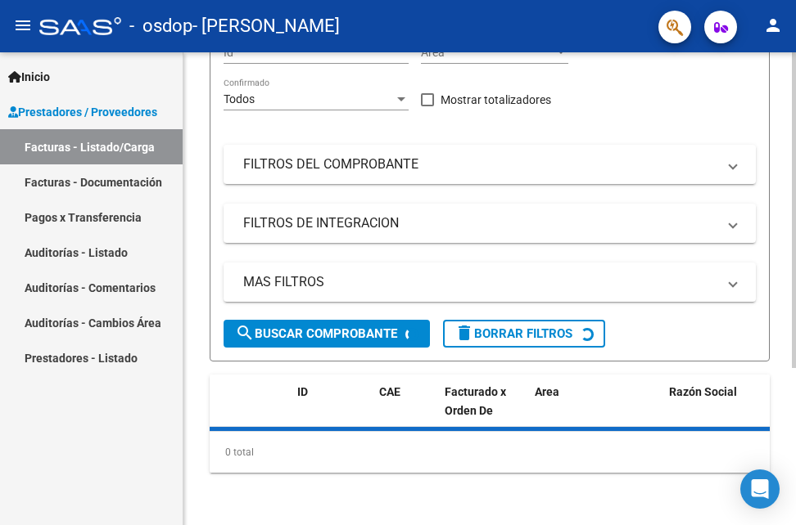
click at [793, 413] on div at bounding box center [794, 288] width 4 height 473
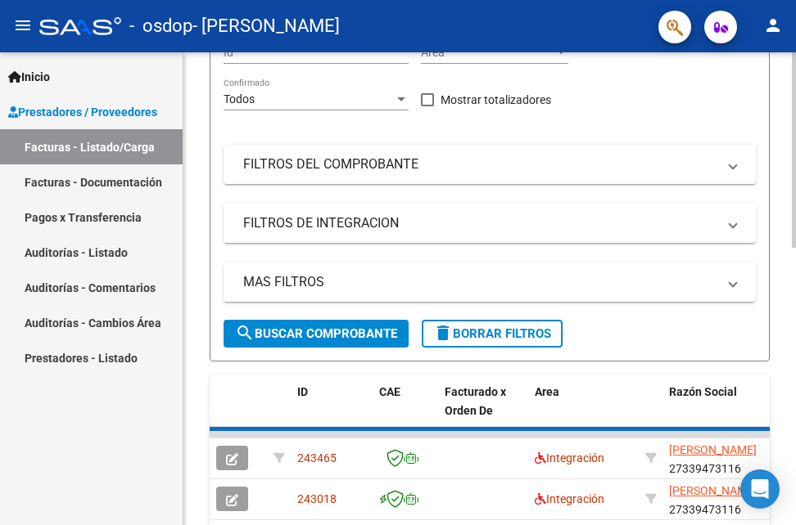
scroll to position [670, 0]
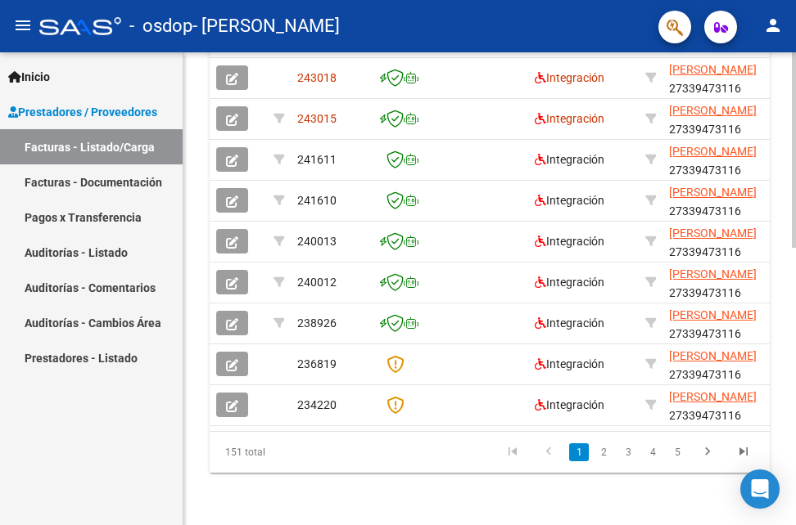
click at [793, 413] on div at bounding box center [794, 288] width 4 height 473
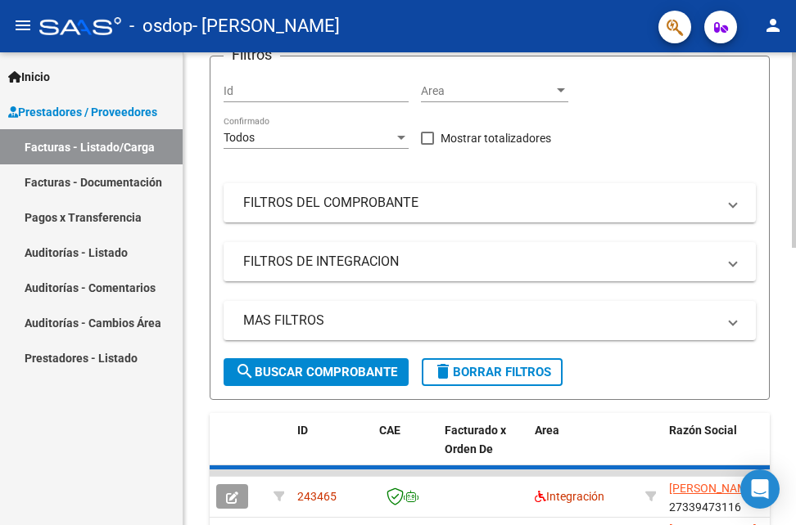
click at [794, 257] on div at bounding box center [794, 288] width 4 height 473
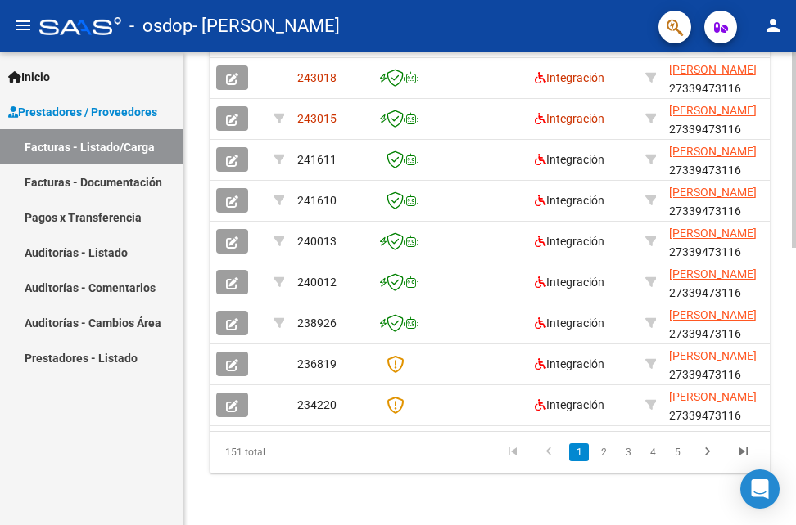
click at [792, 342] on div at bounding box center [794, 288] width 4 height 473
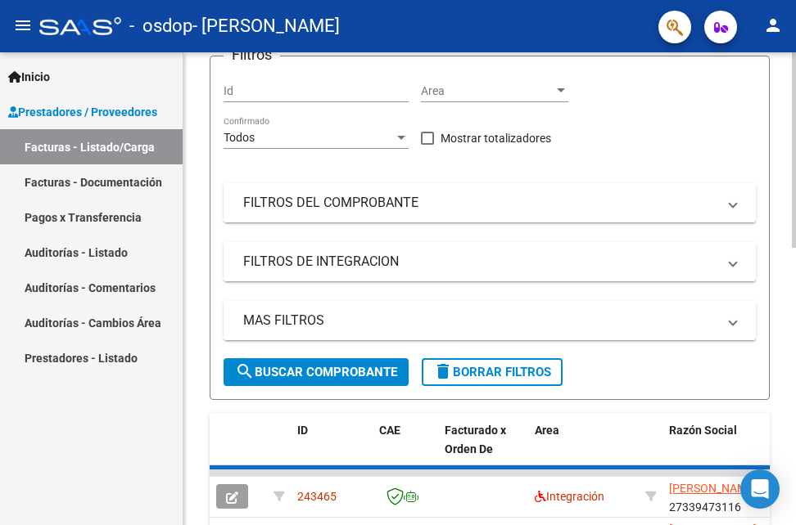
click at [792, 303] on div at bounding box center [794, 288] width 4 height 473
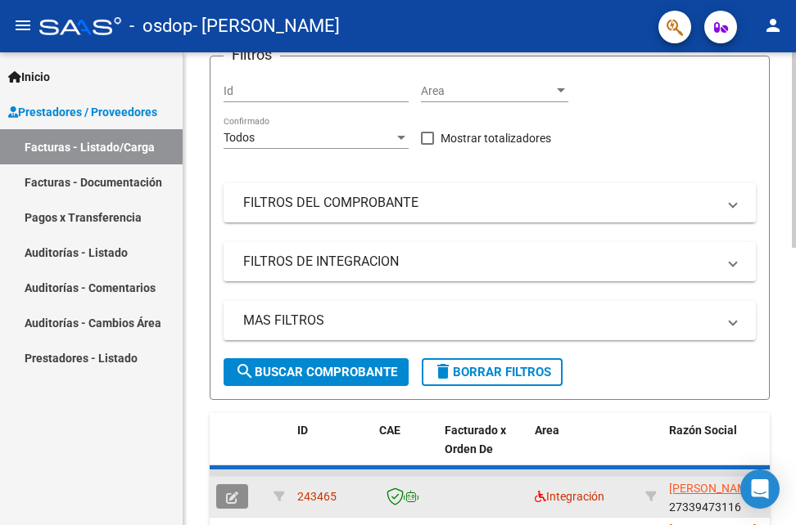
click at [231, 498] on icon "button" at bounding box center [232, 498] width 12 height 12
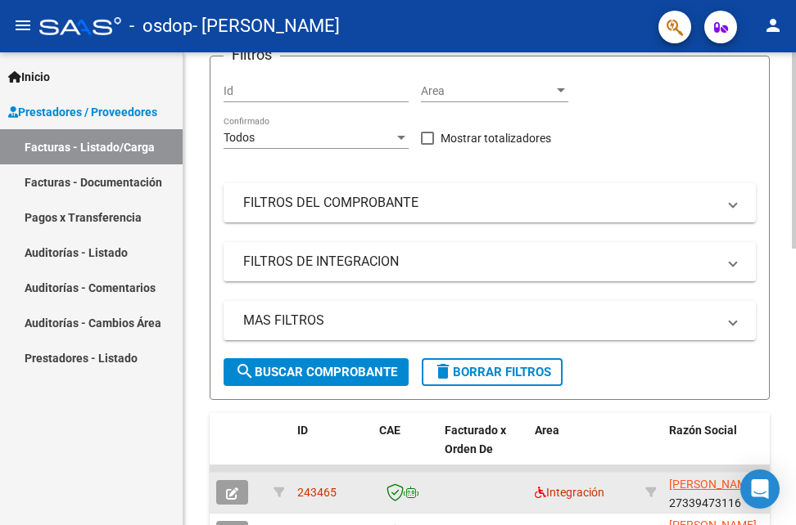
click at [487, 496] on datatable-body-cell at bounding box center [483, 493] width 90 height 40
click at [239, 498] on button "button" at bounding box center [232, 492] width 32 height 25
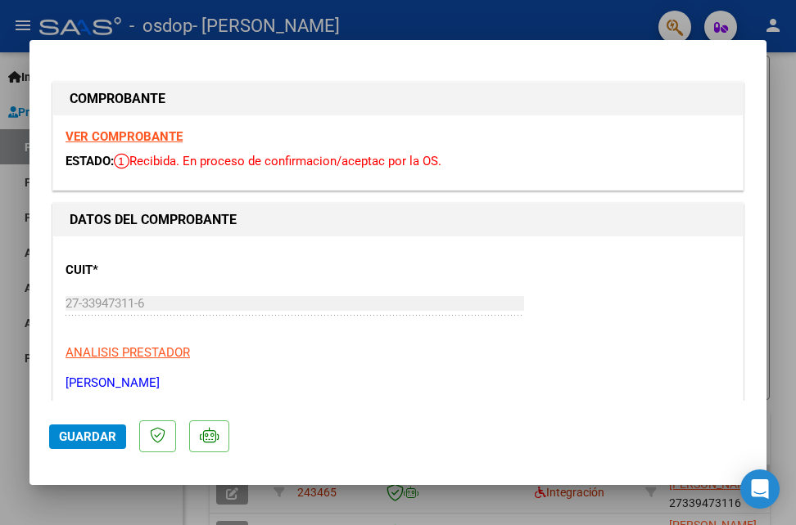
click at [155, 140] on strong "VER COMPROBANTE" at bounding box center [123, 136] width 117 height 15
click at [602, 25] on div at bounding box center [398, 262] width 796 height 525
type input "$ 0,00"
